Goal: Task Accomplishment & Management: Manage account settings

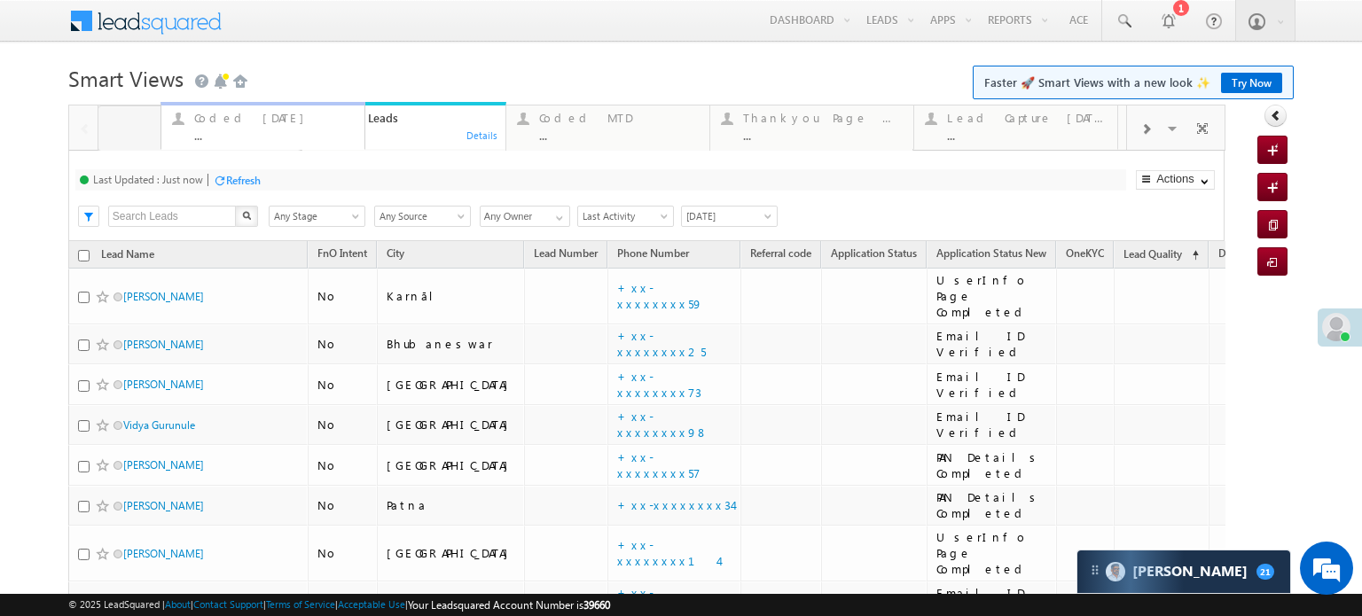
drag, startPoint x: 419, startPoint y: 112, endPoint x: 278, endPoint y: 119, distance: 141.2
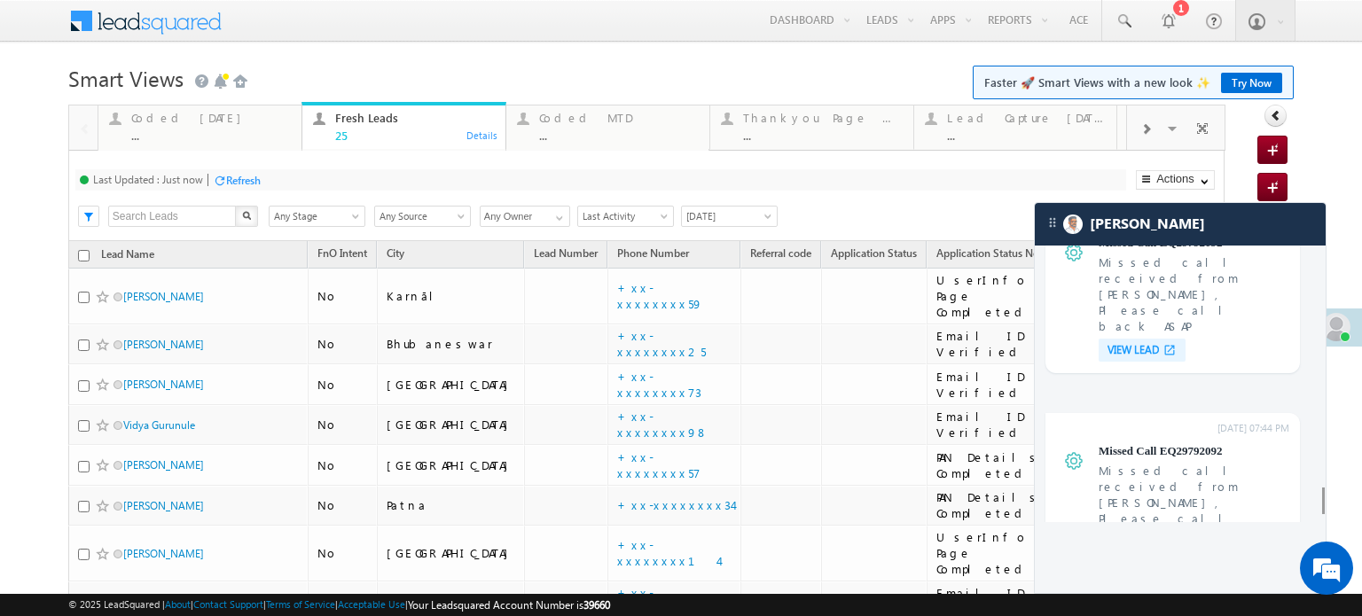
scroll to position [6792, 0]
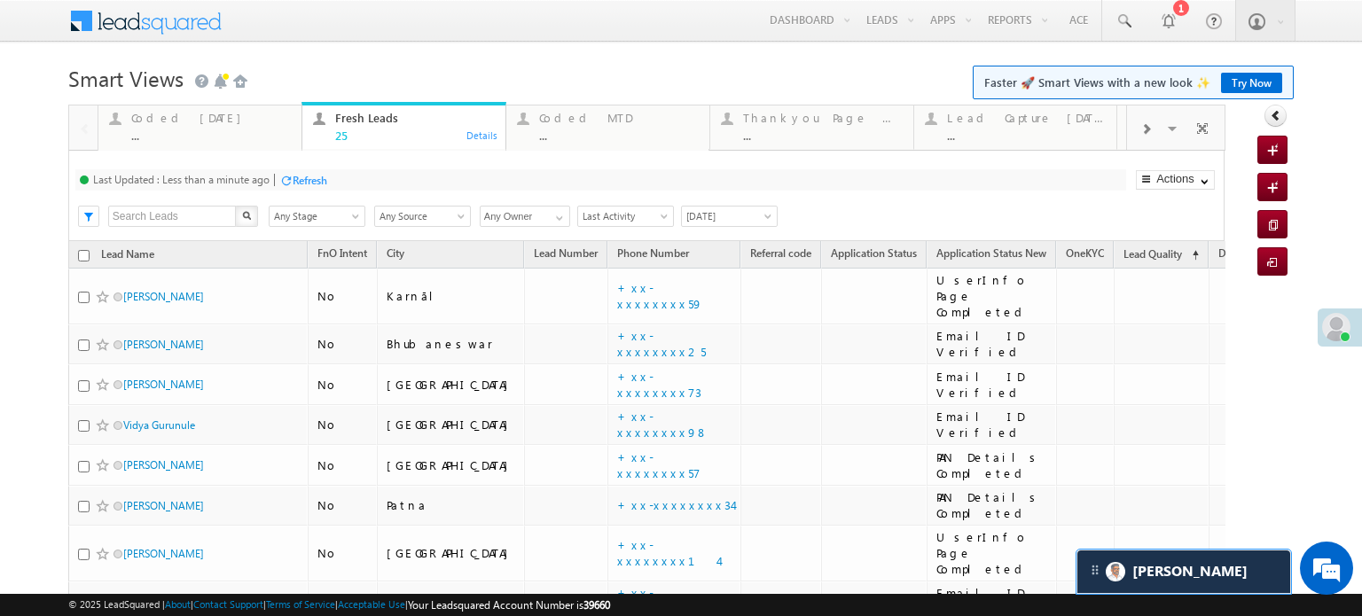
scroll to position [7085, 0]
click at [166, 113] on div "Coded Today" at bounding box center [211, 118] width 160 height 14
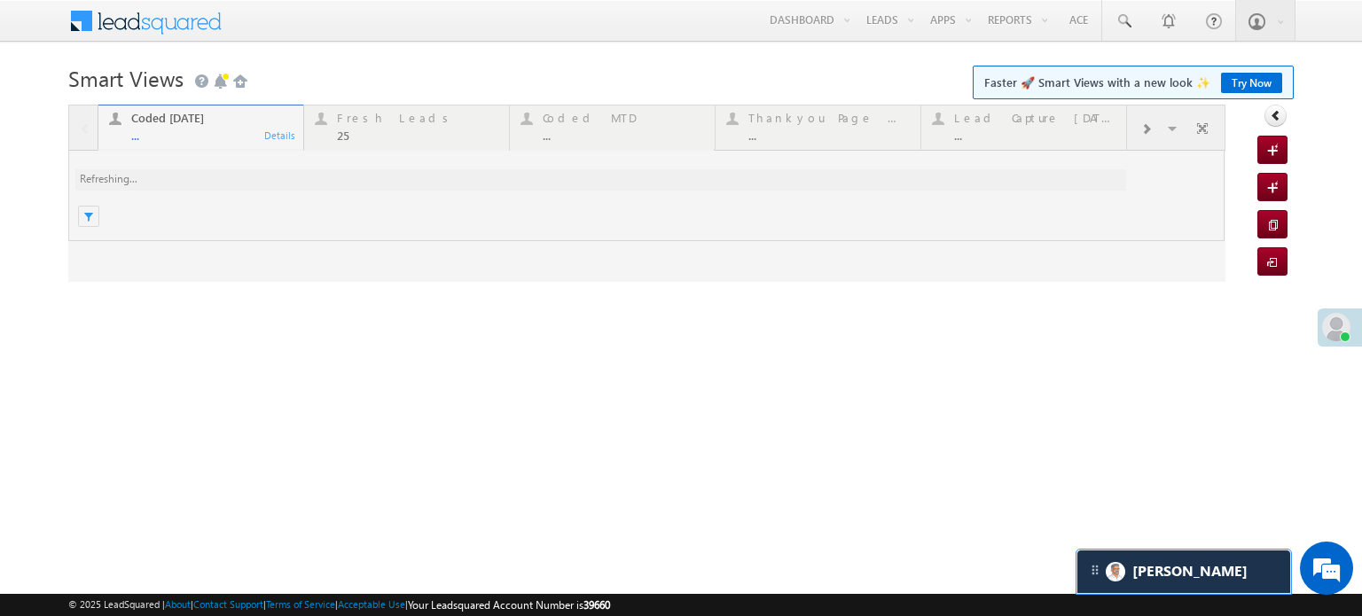
scroll to position [0, 0]
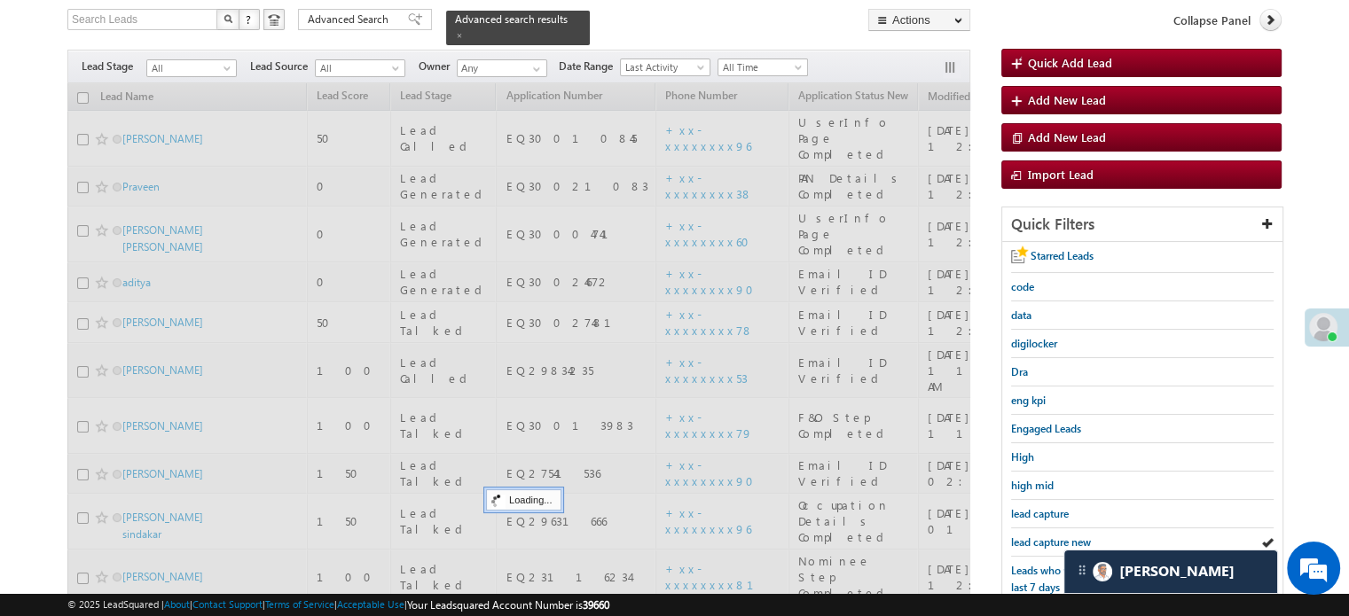
click at [1040, 536] on span "lead capture new" at bounding box center [1051, 542] width 80 height 13
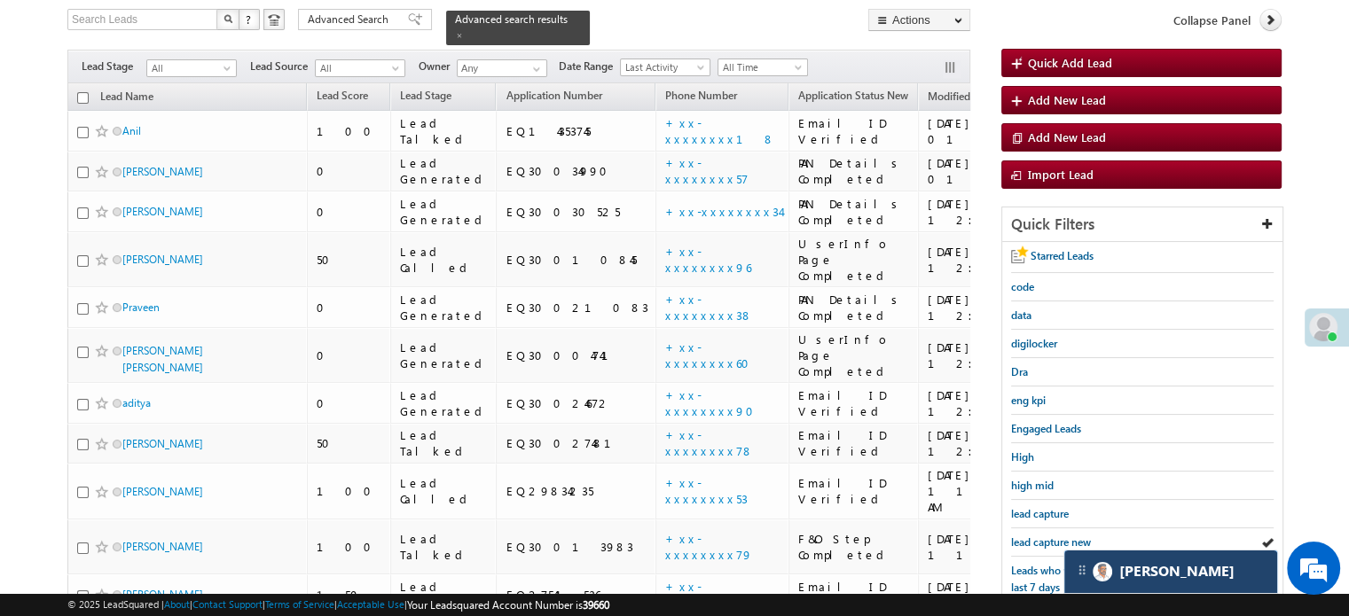
click at [1108, 588] on div "[PERSON_NAME]" at bounding box center [1170, 572] width 213 height 43
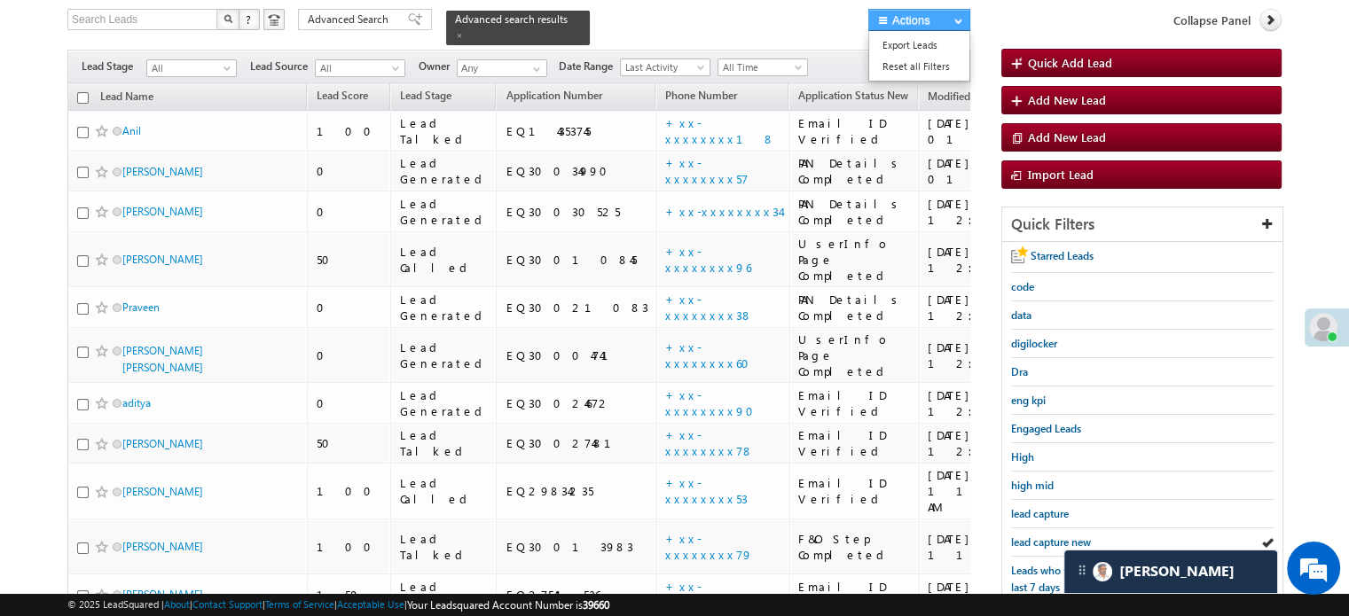
scroll to position [584, 0]
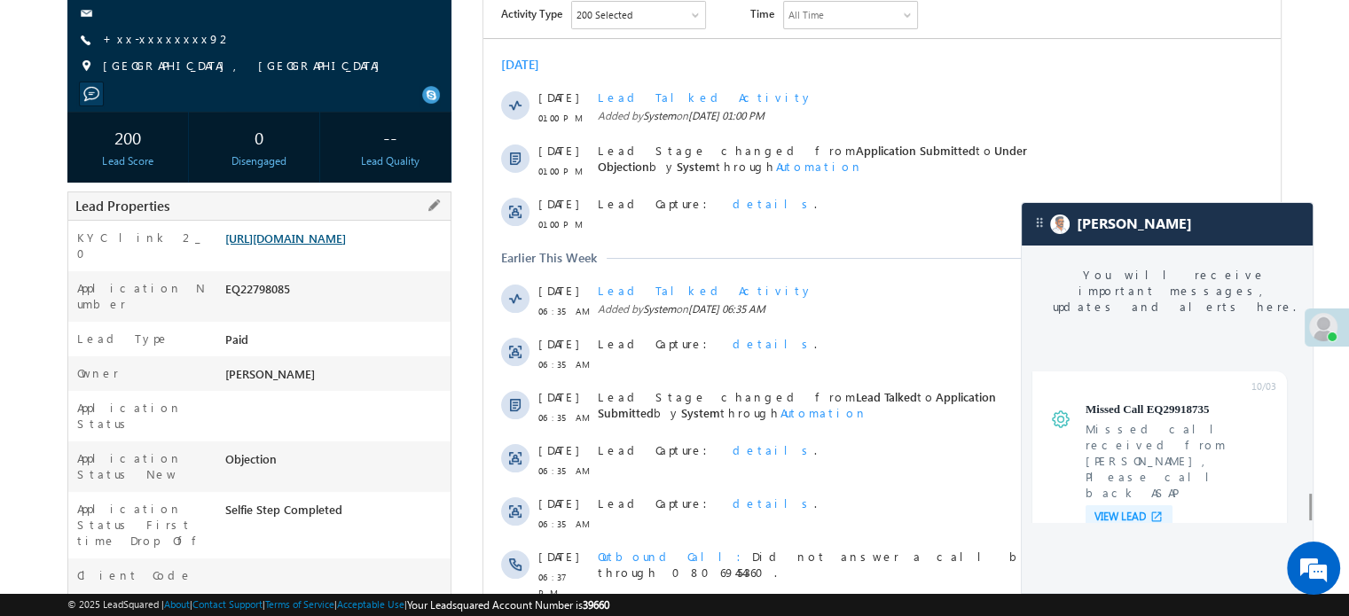
scroll to position [266, 0]
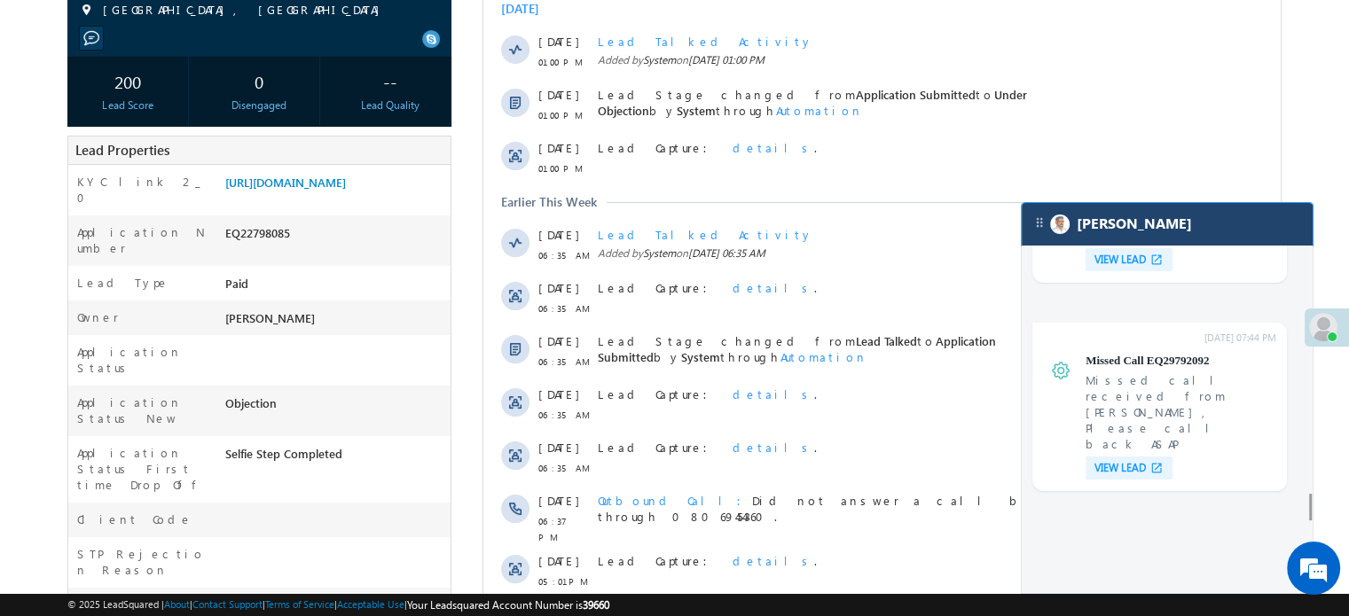
click at [1271, 224] on div "[PERSON_NAME]" at bounding box center [1167, 224] width 291 height 43
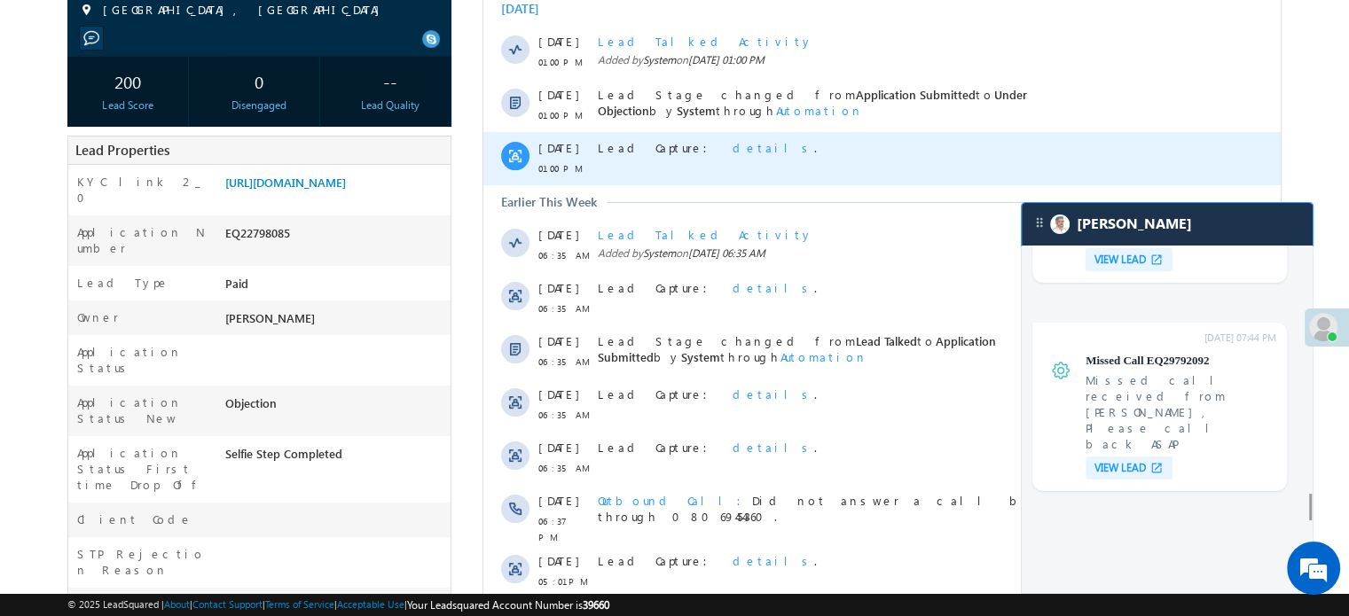
scroll to position [7187, 0]
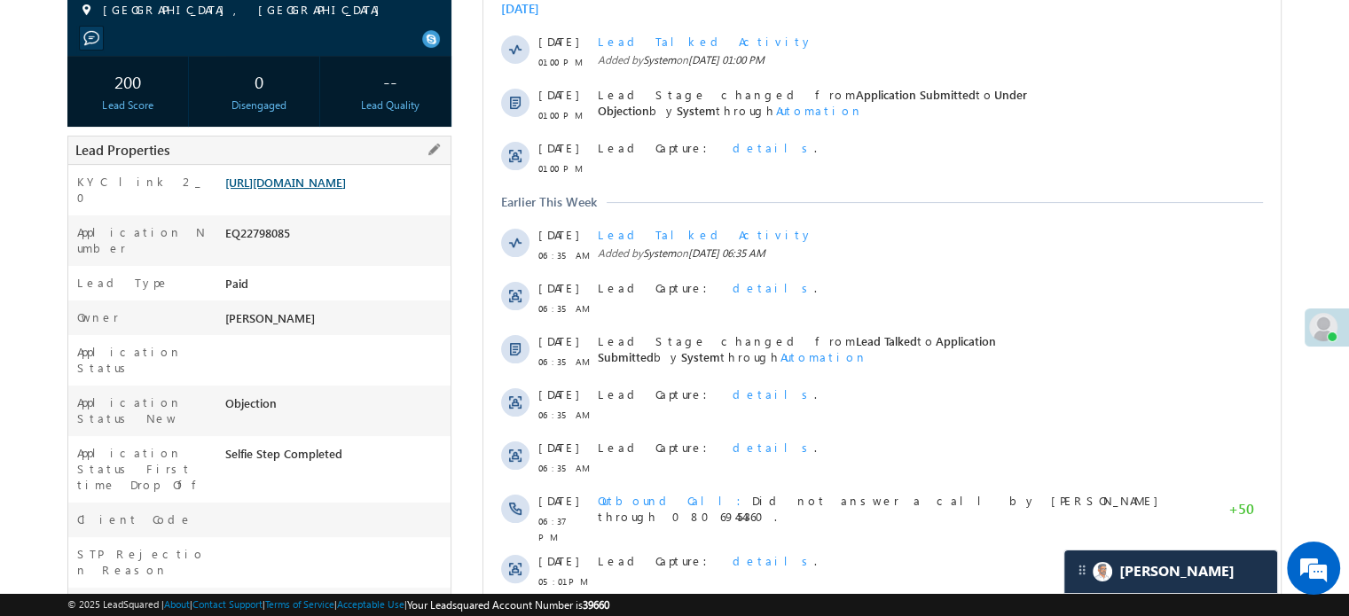
click at [346, 182] on link "[URL][DOMAIN_NAME]" at bounding box center [285, 182] width 121 height 15
